Goal: Navigation & Orientation: Find specific page/section

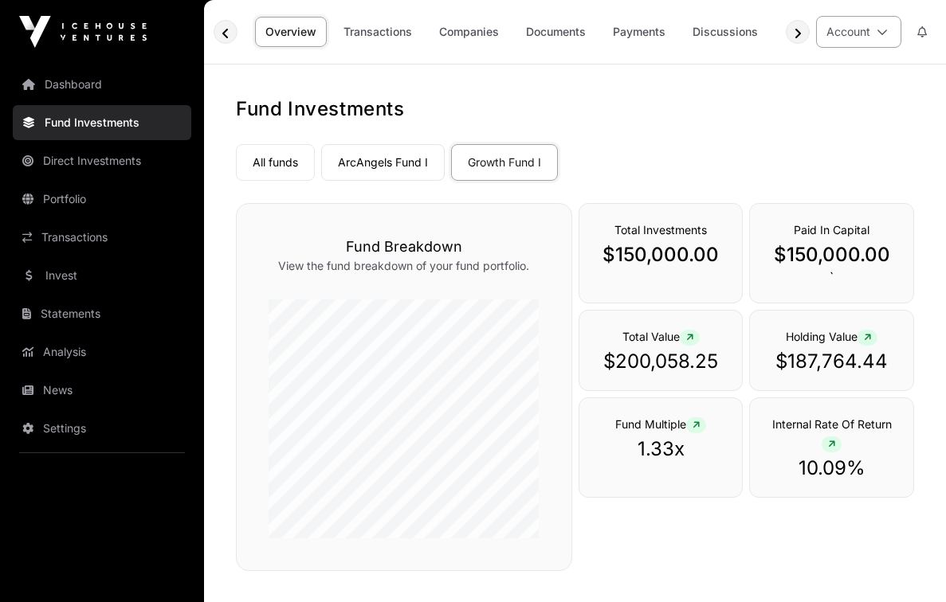
click at [457, 29] on icon at bounding box center [882, 31] width 11 height 11
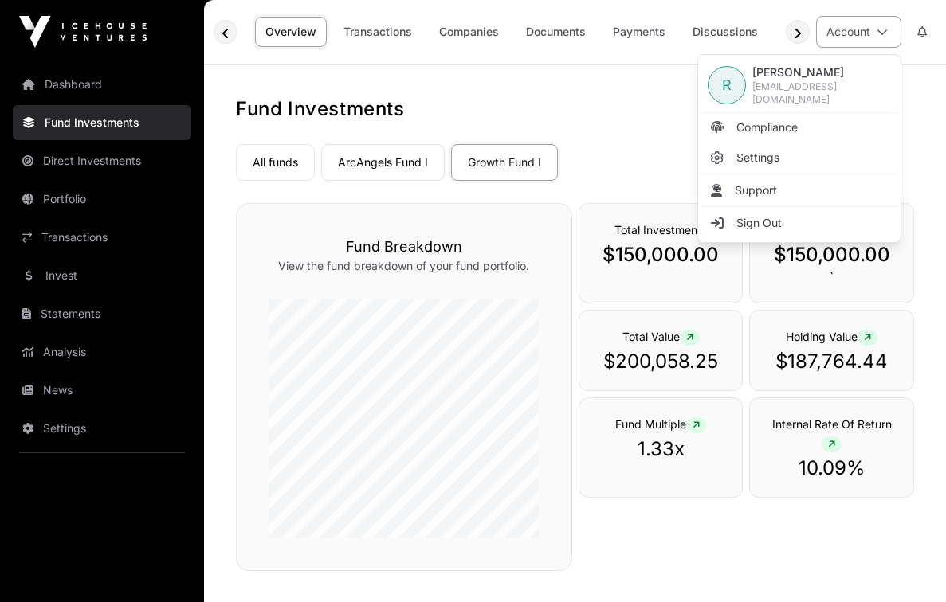
click at [457, 29] on icon at bounding box center [882, 31] width 11 height 11
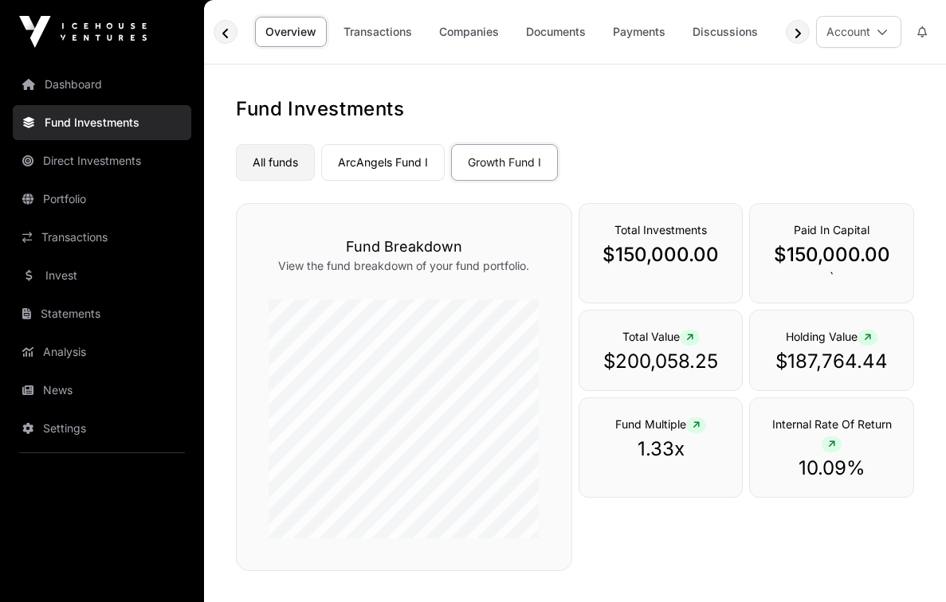
click at [267, 160] on link "All funds" at bounding box center [275, 162] width 79 height 37
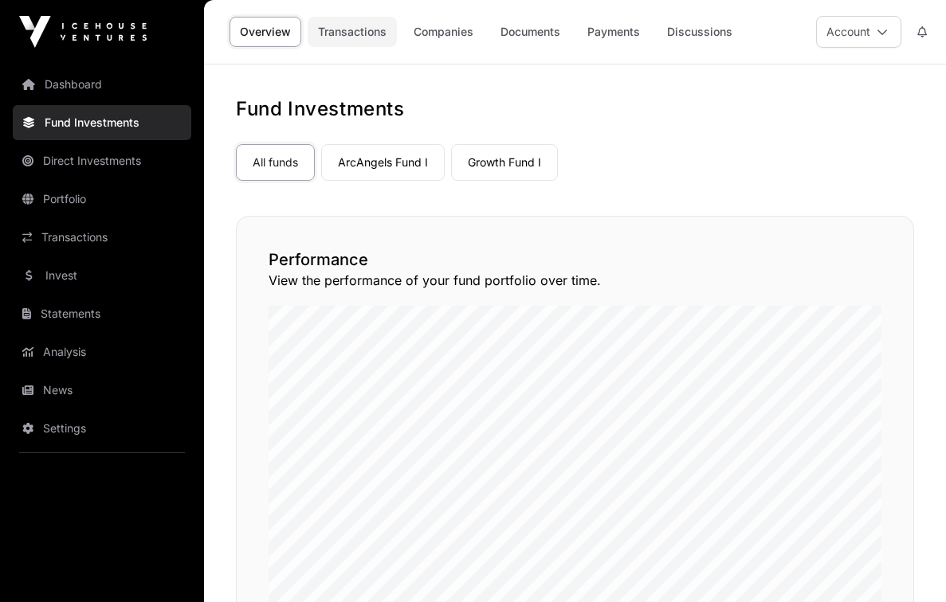
click at [359, 30] on link "Transactions" at bounding box center [352, 32] width 89 height 30
click at [457, 29] on link "Documents" at bounding box center [530, 32] width 80 height 30
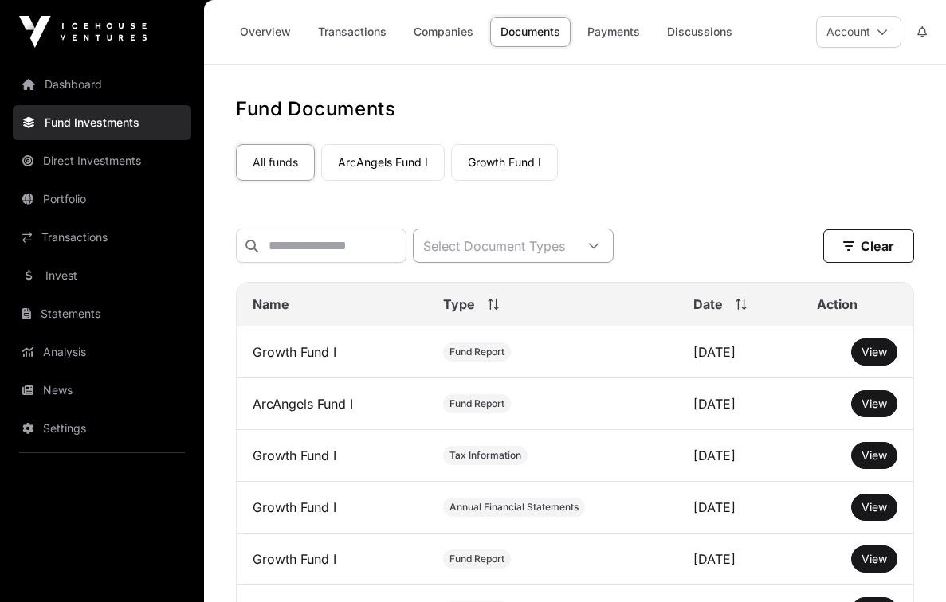
click at [457, 243] on icon at bounding box center [593, 246] width 11 height 11
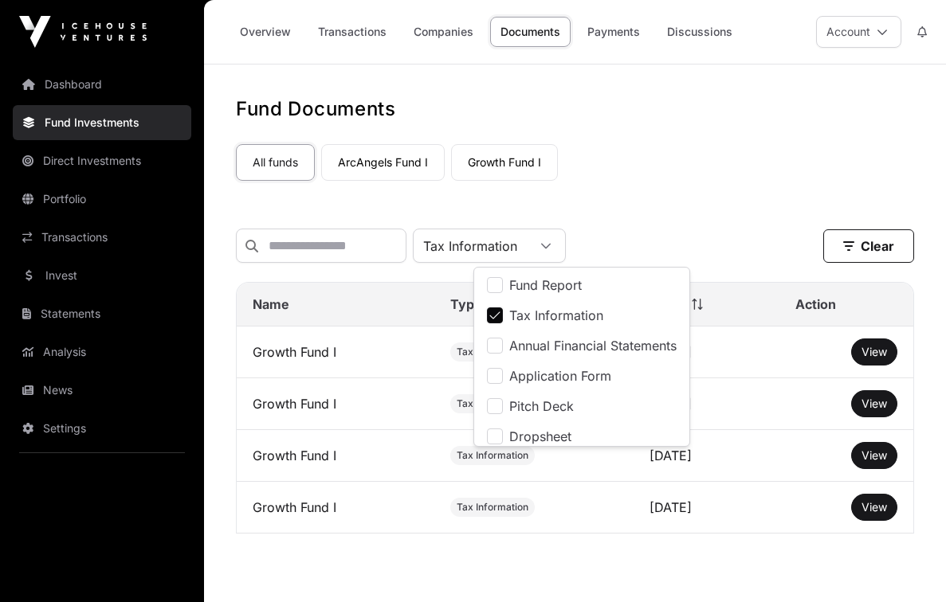
click at [457, 167] on div "All funds ArcAngels Fund I Growth Fund I" at bounding box center [575, 159] width 678 height 43
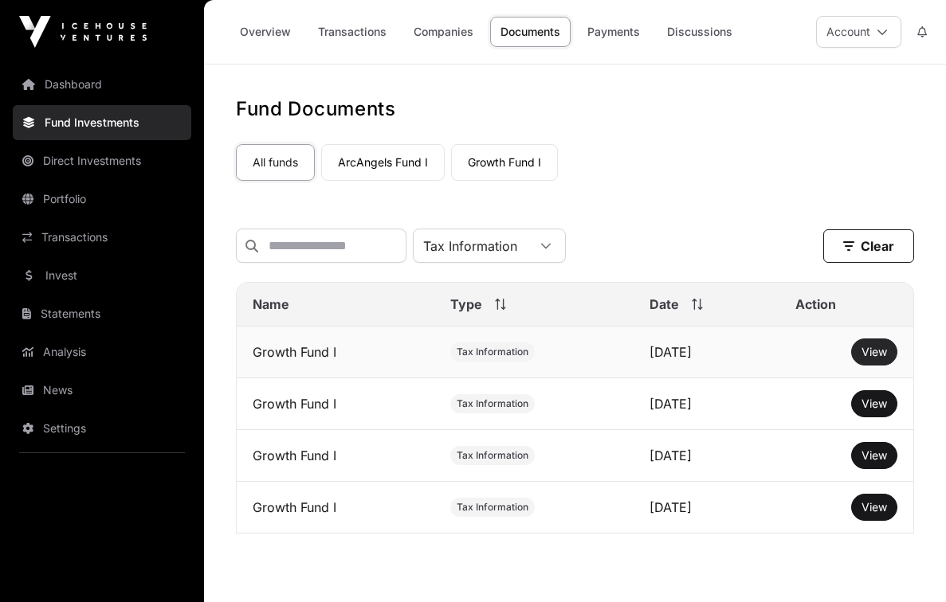
click at [457, 355] on span "View" at bounding box center [873, 352] width 25 height 14
click at [457, 406] on span "View" at bounding box center [873, 404] width 25 height 14
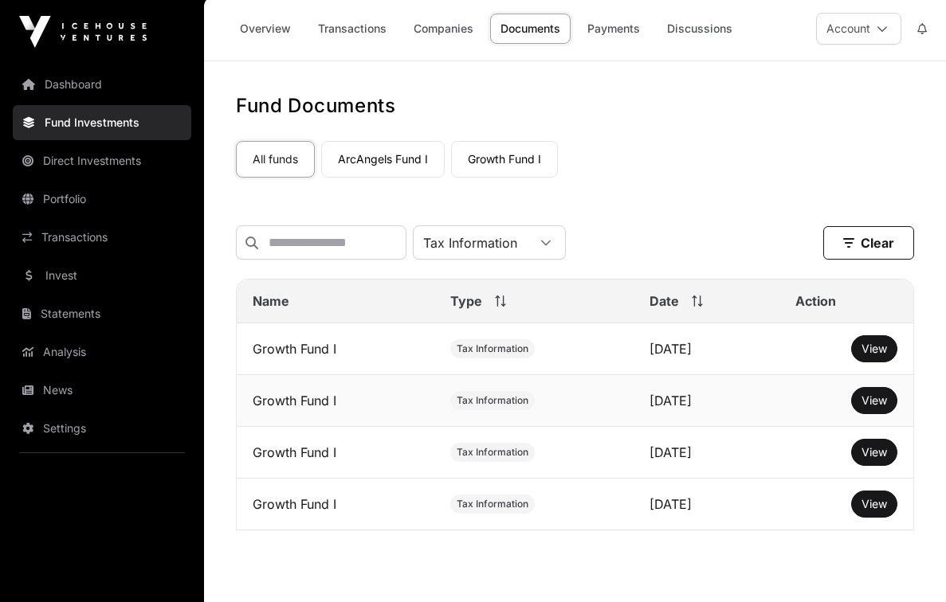
scroll to position [0, 0]
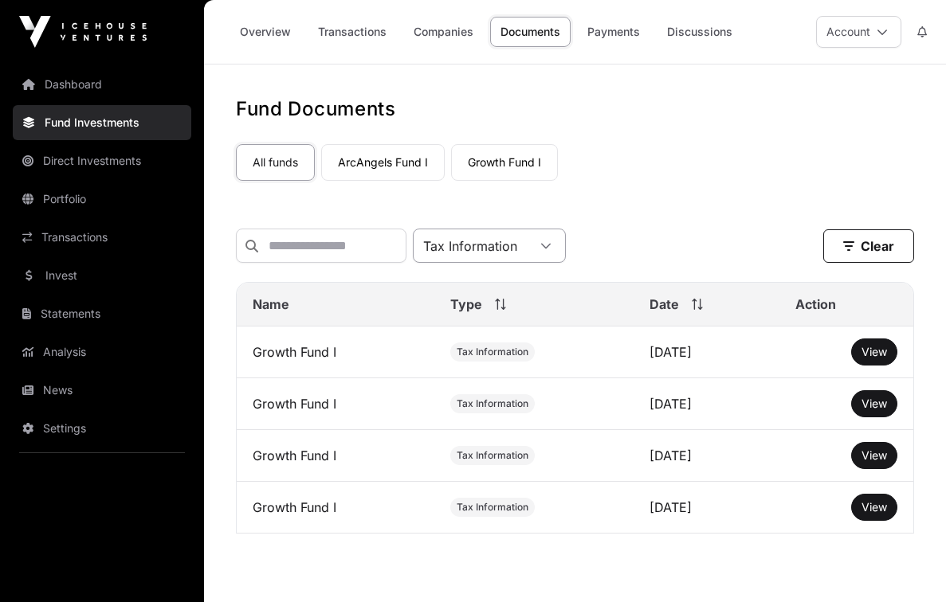
click at [457, 246] on icon at bounding box center [545, 246] width 11 height 11
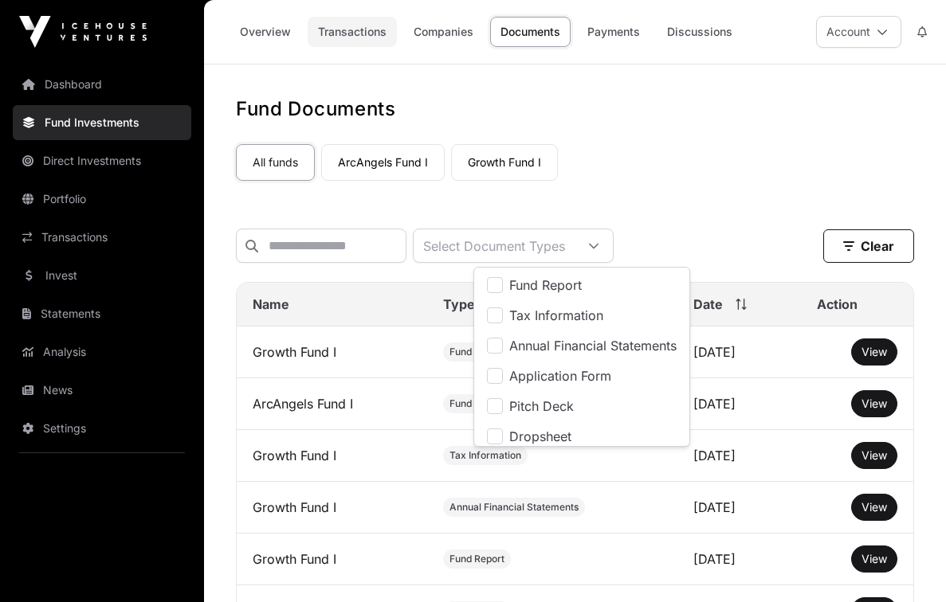
click at [365, 35] on link "Transactions" at bounding box center [352, 32] width 89 height 30
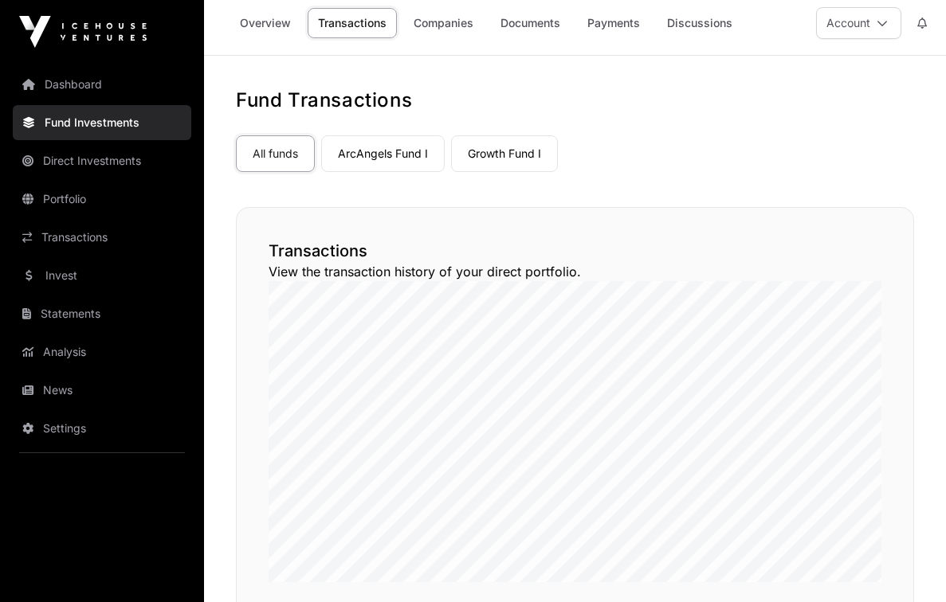
scroll to position [17, 0]
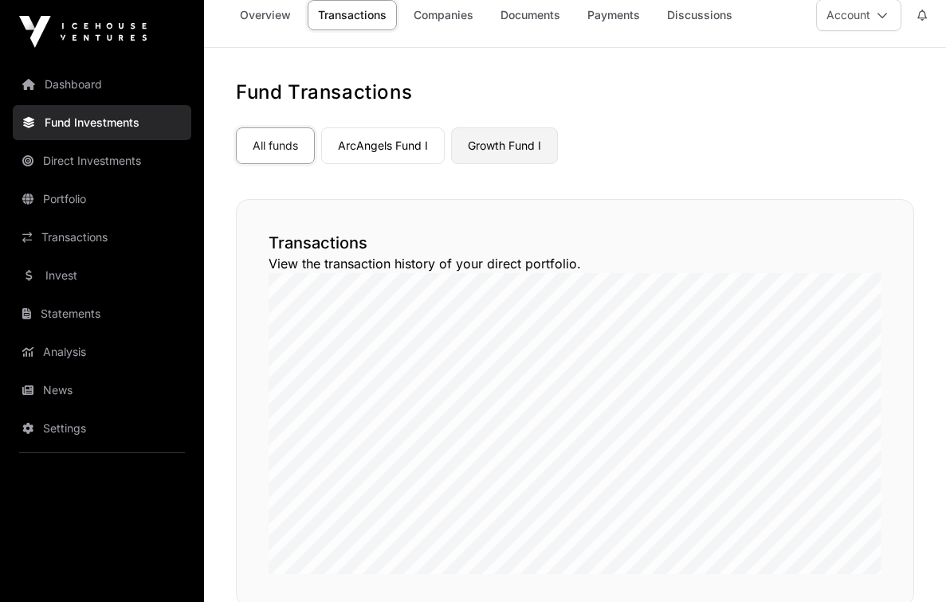
click at [457, 143] on link "Growth Fund I" at bounding box center [504, 145] width 107 height 37
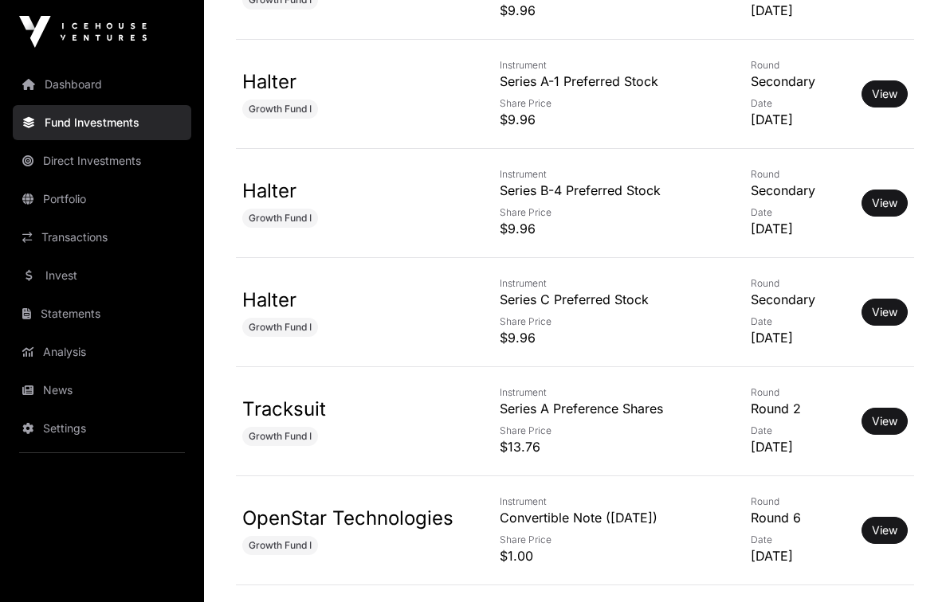
scroll to position [6049, 0]
